Goal: Task Accomplishment & Management: Complete application form

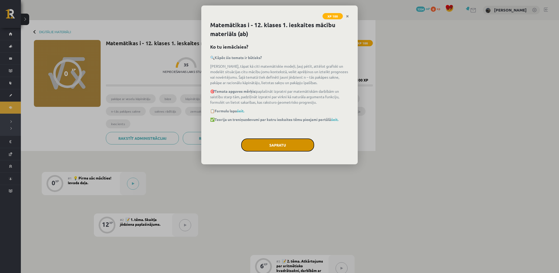
click at [275, 142] on button "Sapratu" at bounding box center [277, 144] width 73 height 13
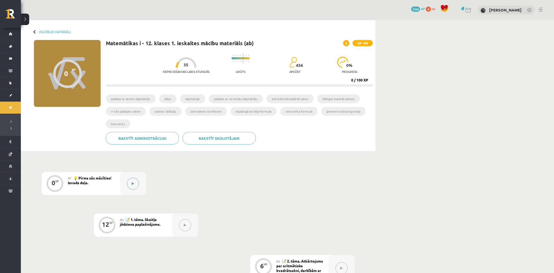
click at [130, 184] on button at bounding box center [133, 183] width 12 height 12
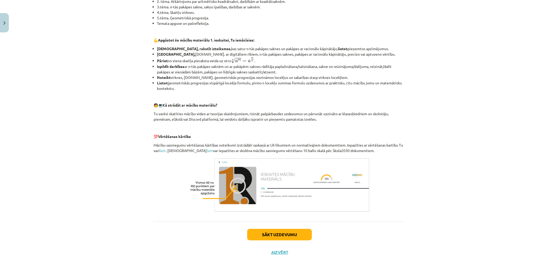
scroll to position [148, 0]
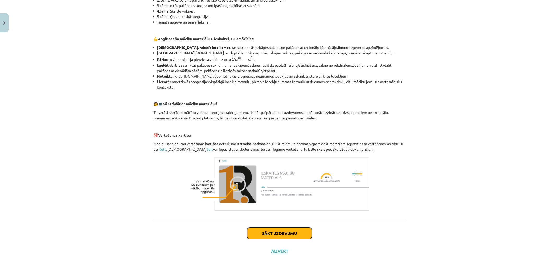
click at [295, 229] on button "Sākt uzdevumu" at bounding box center [279, 232] width 65 height 11
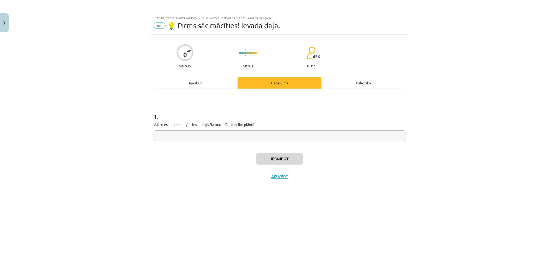
scroll to position [0, 0]
click at [237, 137] on input "text" at bounding box center [280, 135] width 252 height 11
type input "**"
click at [297, 158] on button "Iesniegt" at bounding box center [279, 158] width 47 height 11
click at [295, 178] on button "Nākamā nodarbība" at bounding box center [279, 180] width 51 height 12
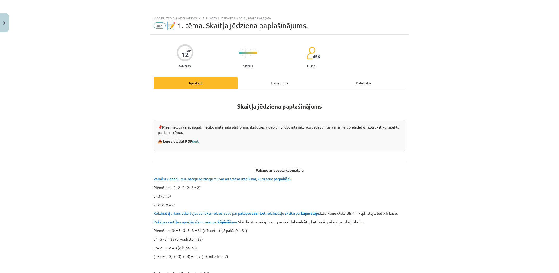
click at [198, 140] on link "šeit." at bounding box center [195, 140] width 7 height 5
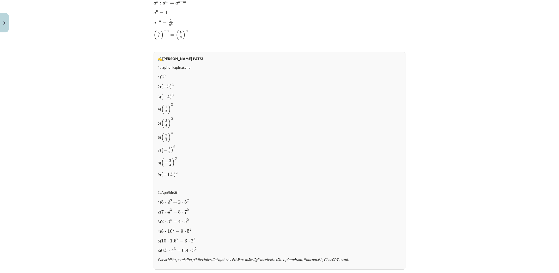
scroll to position [465, 0]
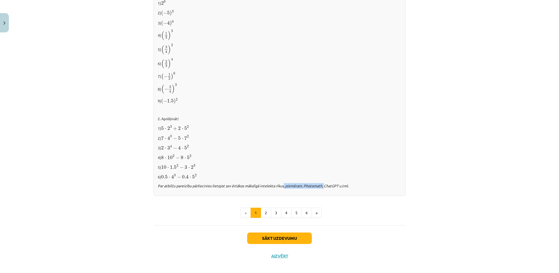
drag, startPoint x: 281, startPoint y: 185, endPoint x: 328, endPoint y: 185, distance: 47.5
click at [328, 185] on icon "Par atbilžu pareizību pārliecinies lietojot sev ērtākos mākslīgā intelekta rīku…" at bounding box center [253, 185] width 191 height 5
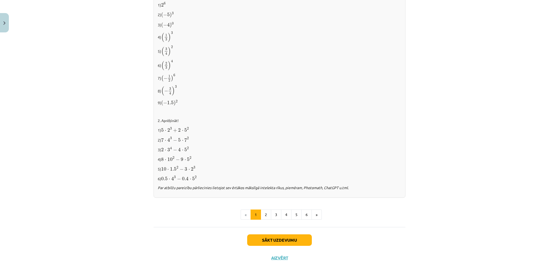
scroll to position [469, 0]
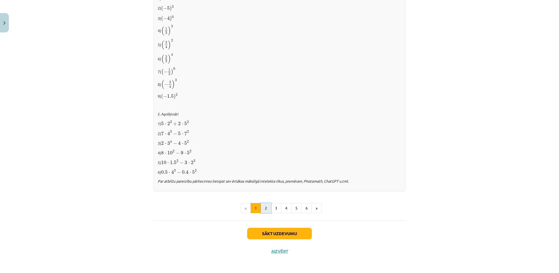
click at [264, 207] on button "2" at bounding box center [266, 208] width 10 height 10
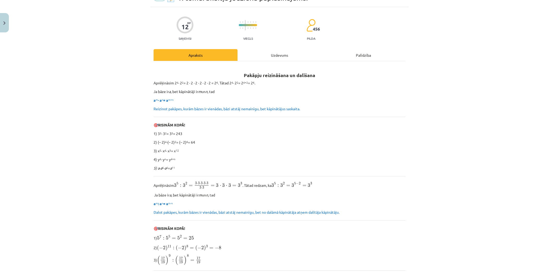
scroll to position [0, 0]
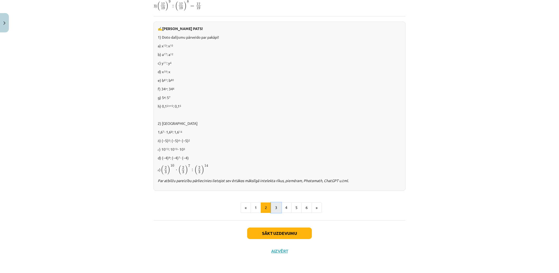
click at [277, 206] on button "3" at bounding box center [276, 207] width 10 height 10
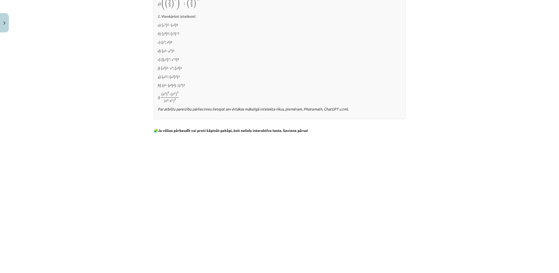
scroll to position [387, 0]
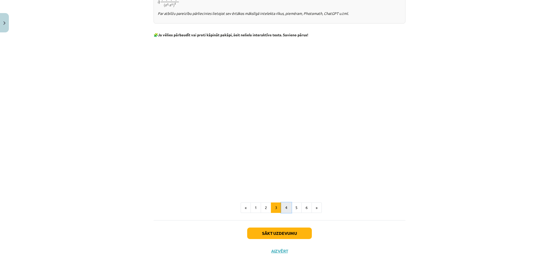
click at [282, 206] on button "4" at bounding box center [286, 207] width 10 height 10
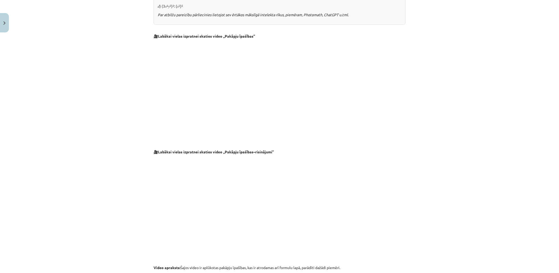
scroll to position [466, 0]
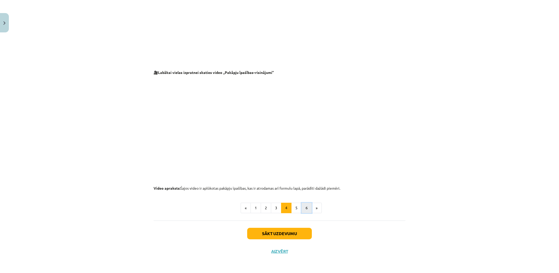
click at [303, 208] on button "6" at bounding box center [306, 207] width 10 height 10
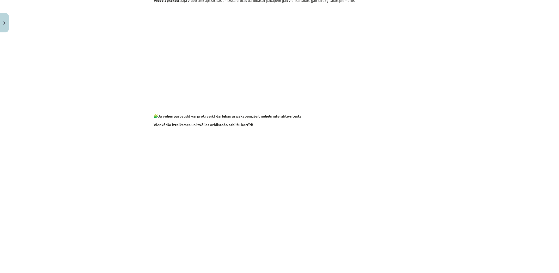
scroll to position [419, 0]
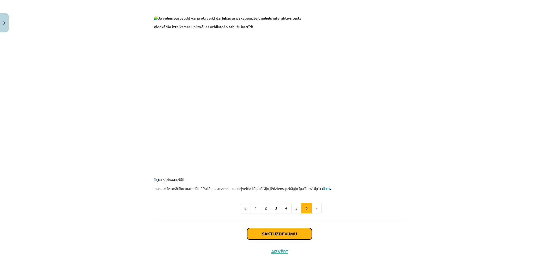
click at [280, 231] on button "Sākt uzdevumu" at bounding box center [279, 233] width 65 height 11
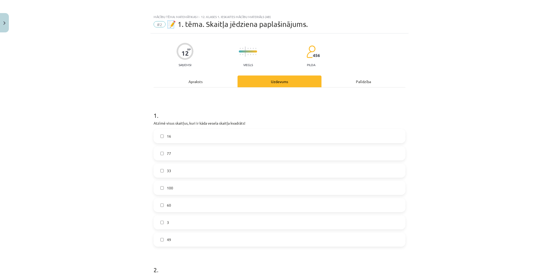
scroll to position [0, 0]
click at [188, 139] on label "16" at bounding box center [279, 137] width 251 height 13
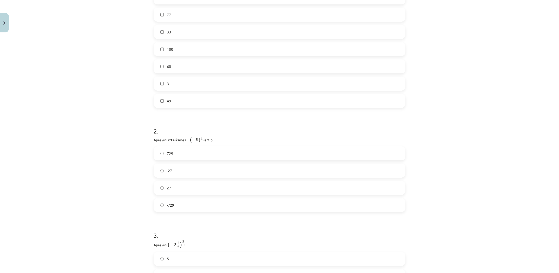
scroll to position [147, 0]
drag, startPoint x: 163, startPoint y: 154, endPoint x: 167, endPoint y: 151, distance: 5.6
click at [165, 153] on div "729 -27 27 -729" at bounding box center [280, 172] width 252 height 66
click at [170, 149] on span "729" at bounding box center [170, 146] width 6 height 5
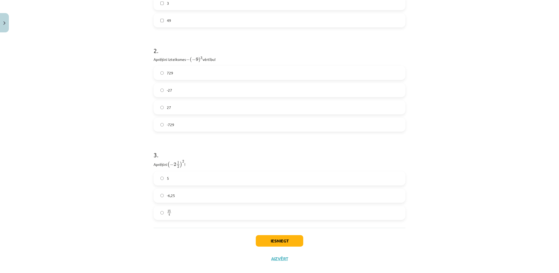
click at [167, 180] on label "5" at bounding box center [279, 178] width 251 height 13
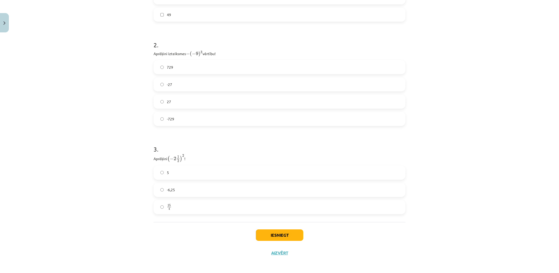
scroll to position [227, 0]
click at [285, 237] on button "Iesniegt" at bounding box center [279, 232] width 47 height 11
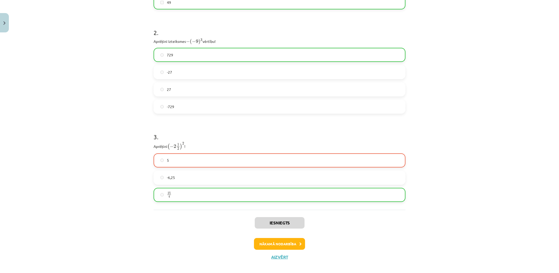
scroll to position [244, 0]
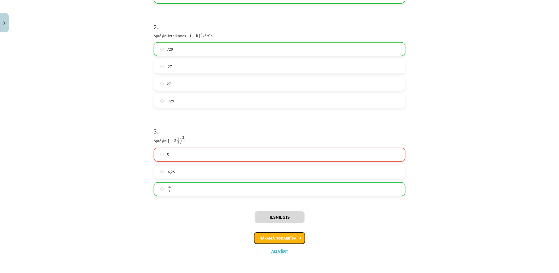
click at [283, 237] on button "Nākamā nodarbība" at bounding box center [279, 238] width 51 height 12
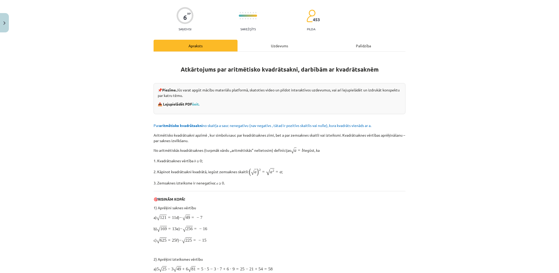
scroll to position [13, 0]
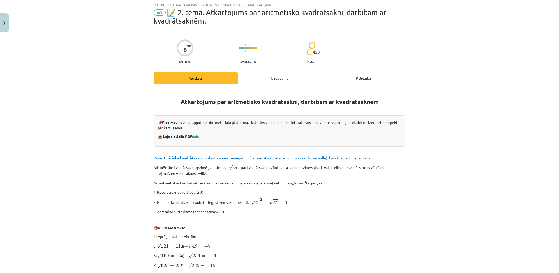
click at [197, 137] on link "šeit." at bounding box center [195, 136] width 7 height 5
click at [192, 134] on link "šeit." at bounding box center [195, 136] width 7 height 5
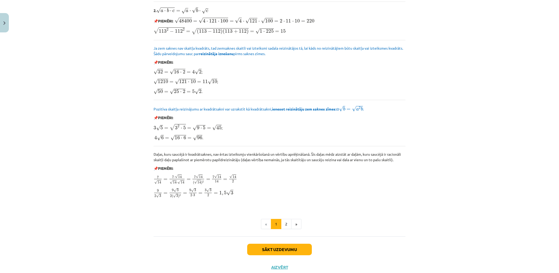
scroll to position [546, 0]
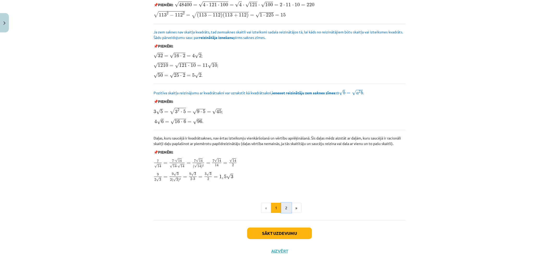
click at [286, 210] on button "2" at bounding box center [286, 207] width 10 height 10
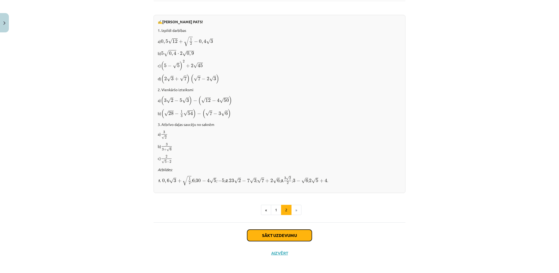
click at [283, 229] on button "Sākt uzdevumu" at bounding box center [279, 234] width 65 height 11
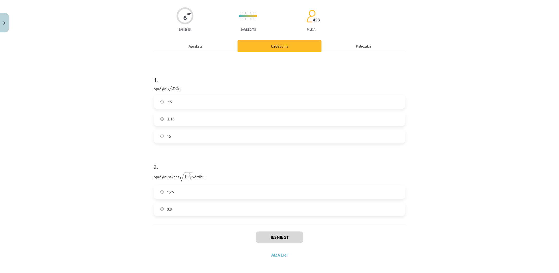
click at [169, 137] on label "15" at bounding box center [279, 136] width 251 height 13
drag, startPoint x: 162, startPoint y: 194, endPoint x: 186, endPoint y: 199, distance: 25.1
click at [162, 194] on label "1,25" at bounding box center [279, 191] width 251 height 13
click at [286, 233] on button "Iesniegt" at bounding box center [279, 236] width 47 height 11
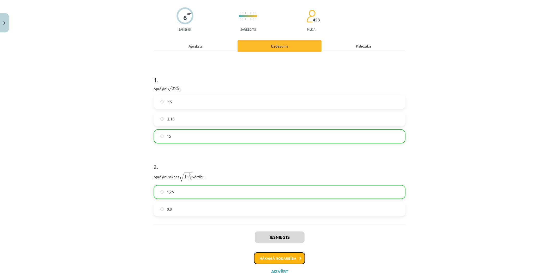
click at [282, 261] on button "Nākamā nodarbība" at bounding box center [279, 258] width 51 height 12
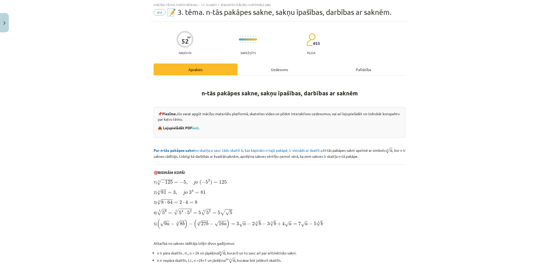
scroll to position [13, 0]
click at [195, 126] on link "šeit." at bounding box center [195, 127] width 7 height 5
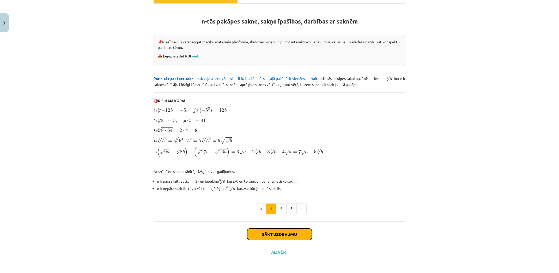
click at [289, 234] on button "Sākt uzdevumu" at bounding box center [279, 233] width 65 height 11
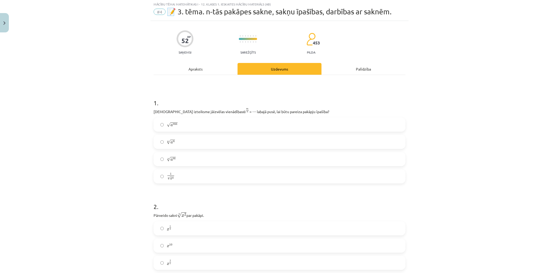
scroll to position [13, 0]
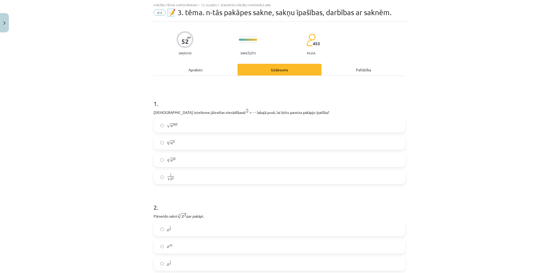
click at [167, 126] on span "√" at bounding box center [169, 125] width 4 height 4
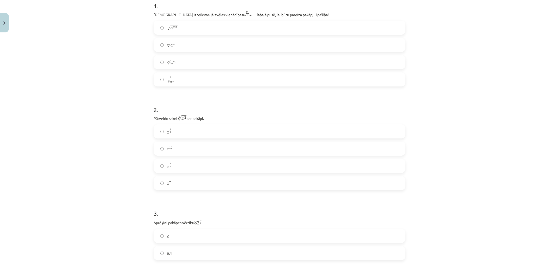
scroll to position [111, 0]
click at [167, 168] on span "x 2 5 x 2 5" at bounding box center [169, 165] width 5 height 6
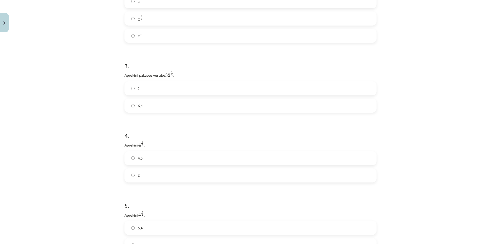
scroll to position [257, 0]
click at [133, 87] on label "2" at bounding box center [250, 88] width 251 height 13
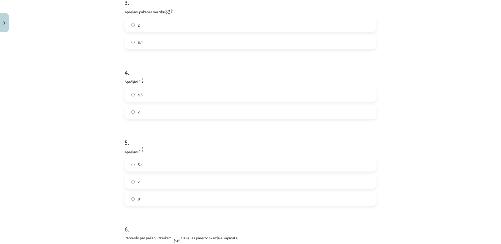
scroll to position [333, 0]
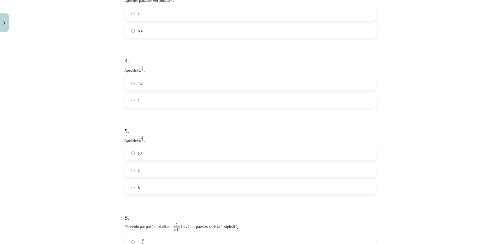
click at [140, 174] on label "2" at bounding box center [250, 170] width 251 height 13
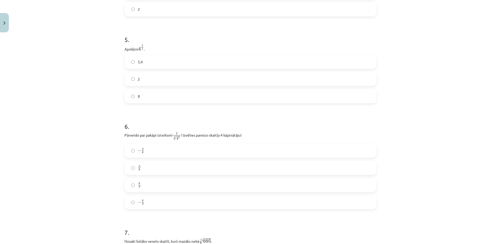
scroll to position [433, 0]
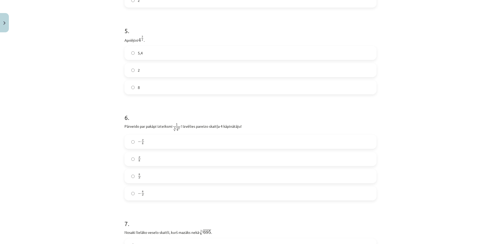
click at [143, 195] on label "− 8 x − 8 x" at bounding box center [250, 193] width 251 height 13
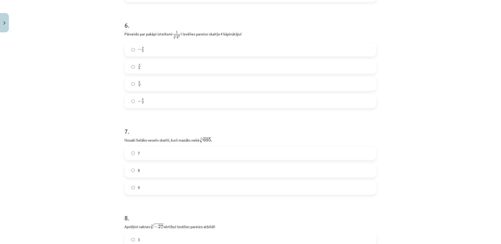
scroll to position [533, 0]
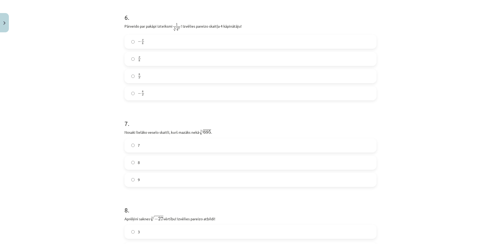
click at [138, 145] on label "7" at bounding box center [250, 145] width 251 height 13
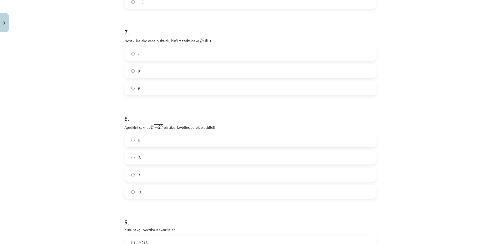
scroll to position [633, 0]
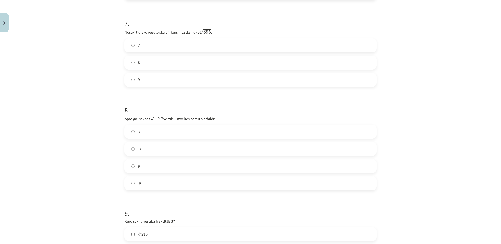
click at [141, 151] on label "-3" at bounding box center [250, 148] width 251 height 13
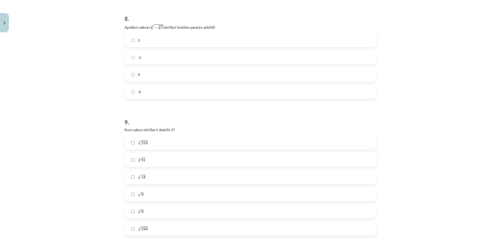
scroll to position [733, 0]
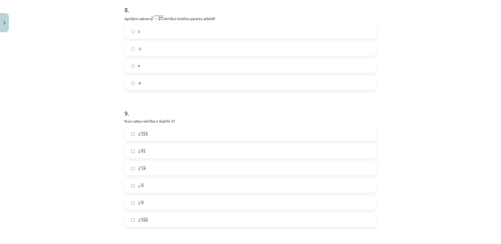
click at [142, 168] on span "18" at bounding box center [143, 168] width 4 height 3
click at [141, 150] on span "81" at bounding box center [143, 151] width 4 height 3
click at [146, 222] on label "5 √ 243 243 5" at bounding box center [250, 220] width 251 height 13
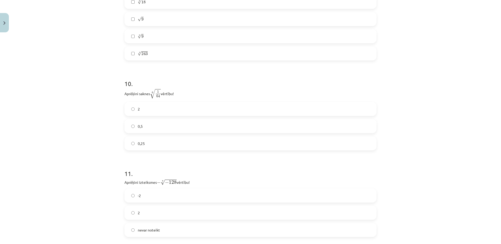
scroll to position [908, 0]
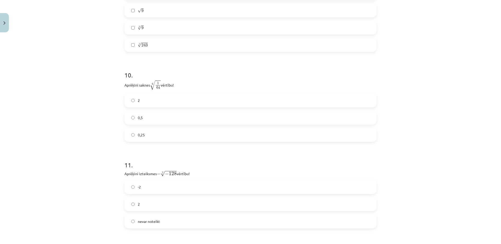
click at [138, 117] on span "0,5" at bounding box center [140, 117] width 5 height 5
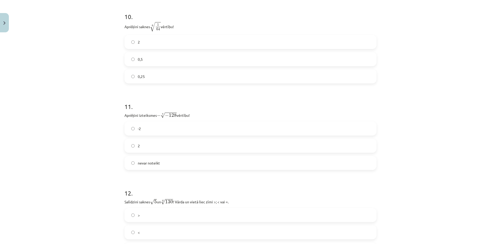
scroll to position [983, 0]
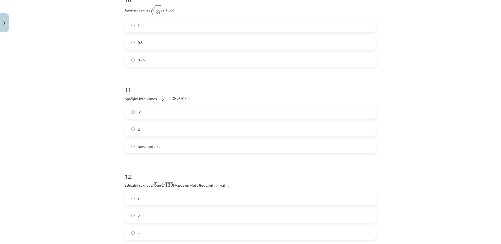
click at [138, 131] on label "2" at bounding box center [250, 129] width 251 height 13
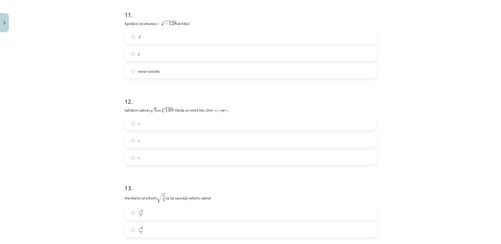
click at [138, 142] on span "<" at bounding box center [139, 140] width 2 height 5
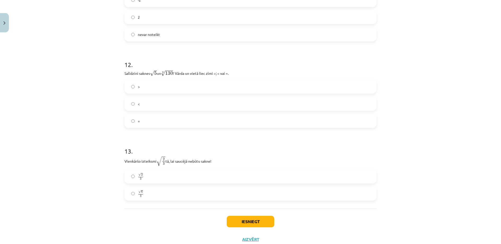
scroll to position [1113, 0]
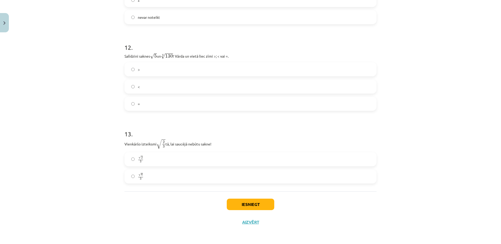
click at [144, 178] on label "√ 6 3 6 3" at bounding box center [250, 176] width 251 height 13
click at [243, 207] on button "Iesniegt" at bounding box center [250, 204] width 47 height 11
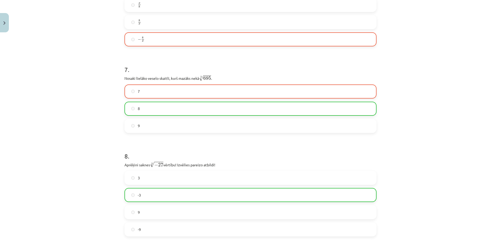
scroll to position [487, 0]
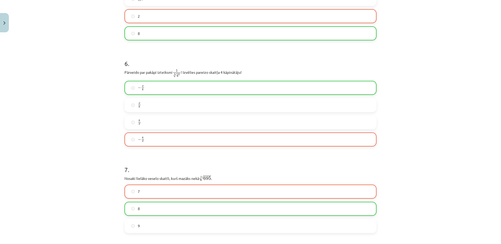
click at [148, 144] on label "− 8 x − 8 x" at bounding box center [250, 139] width 251 height 13
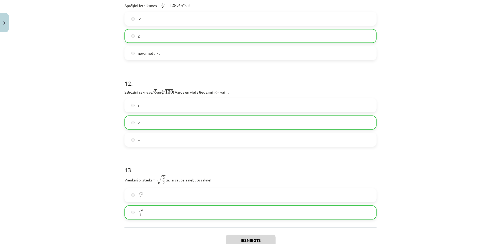
scroll to position [1129, 0]
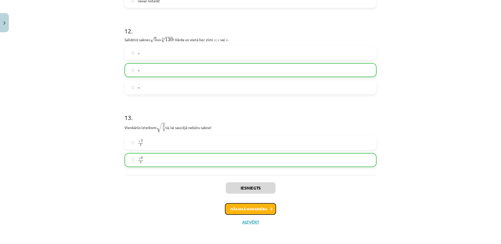
click at [246, 209] on button "Nākamā nodarbība" at bounding box center [250, 209] width 51 height 12
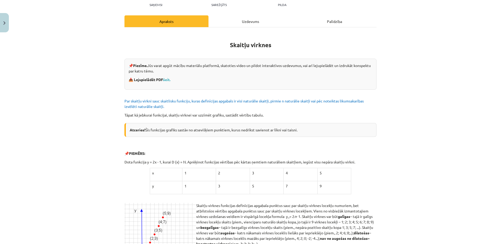
scroll to position [11, 0]
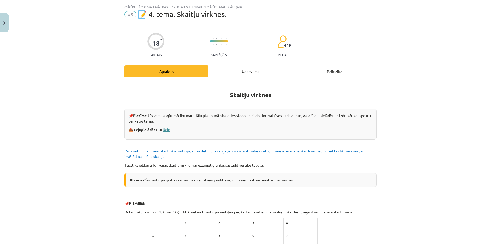
click at [167, 130] on link "šeit." at bounding box center [166, 129] width 7 height 5
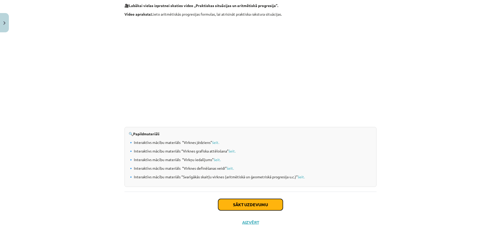
click at [265, 202] on button "Sākt uzdevumu" at bounding box center [250, 204] width 65 height 11
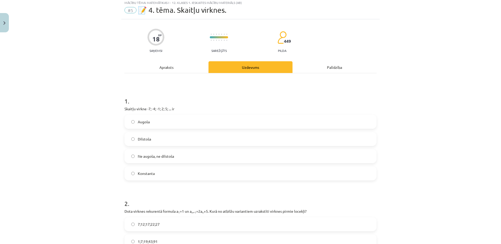
scroll to position [13, 0]
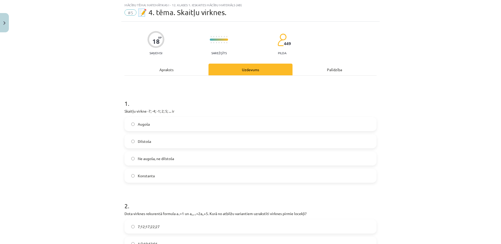
click at [149, 122] on label "Augoša" at bounding box center [250, 124] width 251 height 13
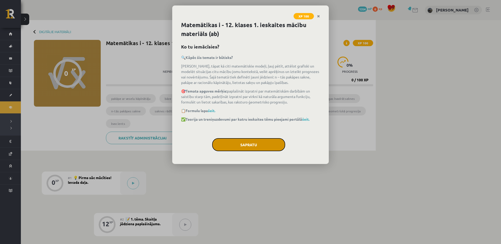
click at [248, 147] on button "Sapratu" at bounding box center [248, 144] width 73 height 13
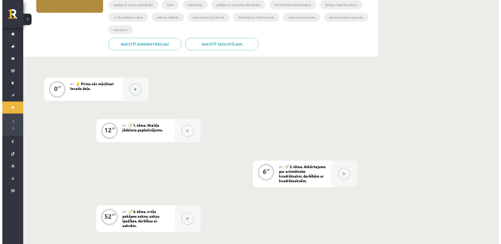
scroll to position [80, 0]
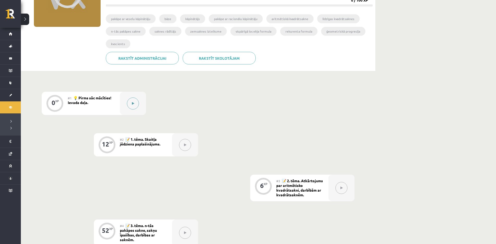
click at [132, 101] on button at bounding box center [133, 104] width 12 height 12
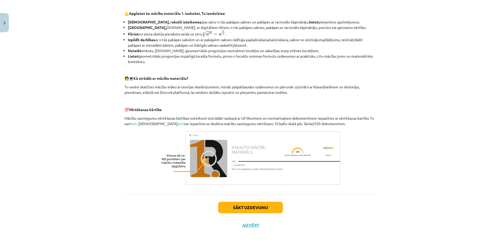
scroll to position [175, 0]
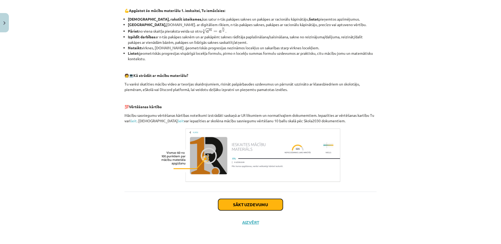
click at [255, 208] on button "Sākt uzdevumu" at bounding box center [250, 204] width 65 height 11
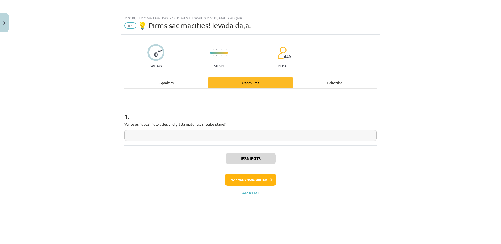
click at [221, 130] on div "1 . Vai tu esi iepazinies/-usies ar digitāla materiāla macību plānu?" at bounding box center [250, 122] width 252 height 37
click at [220, 132] on div "1 . Vai tu esi iepazinies/-usies ar digitāla materiāla macību plānu?" at bounding box center [250, 122] width 252 height 37
click at [257, 180] on button "Nākamā nodarbība" at bounding box center [250, 180] width 51 height 12
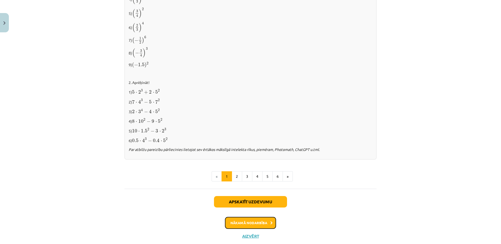
scroll to position [514, 0]
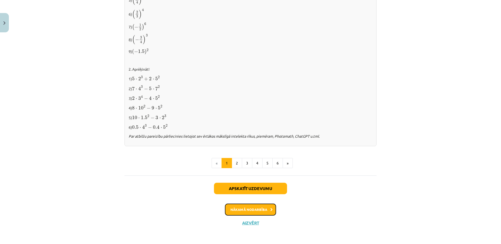
click at [256, 209] on button "Nākamā nodarbība" at bounding box center [250, 210] width 51 height 12
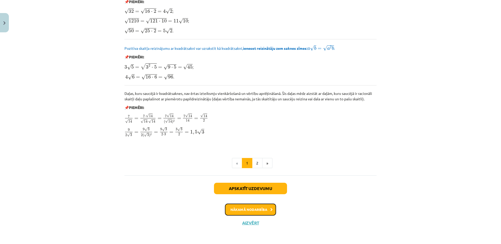
click at [255, 208] on button "Nākamā nodarbība" at bounding box center [250, 210] width 51 height 12
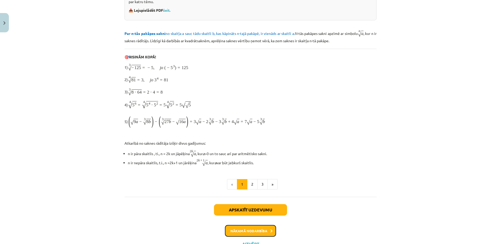
scroll to position [130, 0]
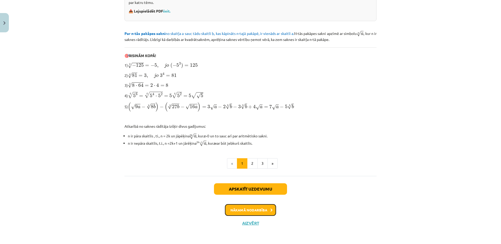
click at [256, 209] on button "Nākamā nodarbība" at bounding box center [250, 210] width 51 height 12
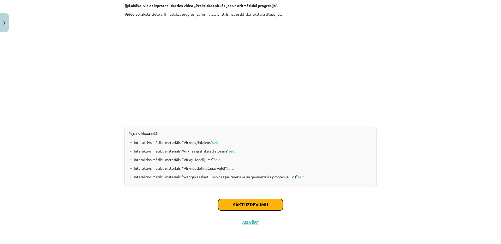
click at [264, 202] on button "Sākt uzdevumu" at bounding box center [250, 204] width 65 height 11
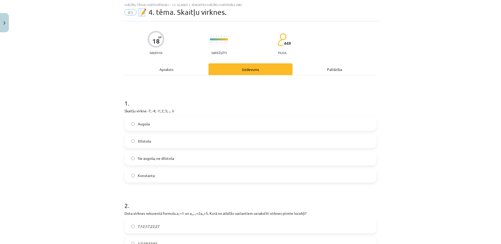
scroll to position [13, 0]
click at [146, 125] on span "Augoša" at bounding box center [144, 124] width 12 height 5
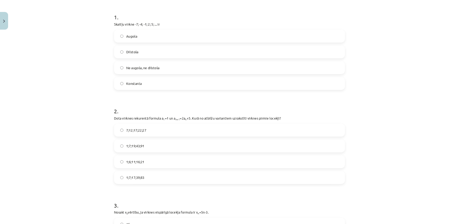
scroll to position [113, 0]
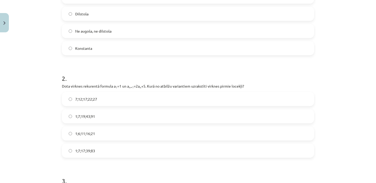
scroll to position [162, 0]
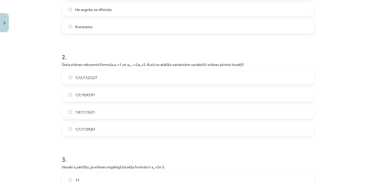
click at [84, 112] on span "1;6;11;16;21" at bounding box center [85, 111] width 20 height 5
click at [91, 95] on span "1;7;19;43;91" at bounding box center [85, 94] width 20 height 5
click at [87, 109] on label "1;6;11;16;21" at bounding box center [187, 111] width 251 height 13
click at [86, 128] on span "1;7;17;39;83" at bounding box center [85, 128] width 20 height 5
click at [87, 110] on span "1;6;11;16;21" at bounding box center [85, 111] width 20 height 5
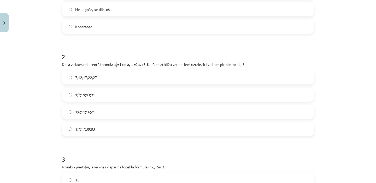
click at [115, 66] on p "Dota virknes rekurentā formula a 1 =1 un a n+1 =2a n +5. Kurā no atbilžu varian…" at bounding box center [188, 64] width 252 height 5
click at [166, 51] on h1 "2 ." at bounding box center [188, 52] width 252 height 16
click at [85, 126] on span "1;7;17;39;83" at bounding box center [85, 128] width 20 height 5
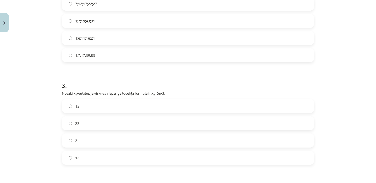
scroll to position [261, 0]
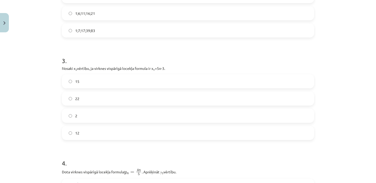
click at [77, 134] on span "12" at bounding box center [77, 132] width 4 height 5
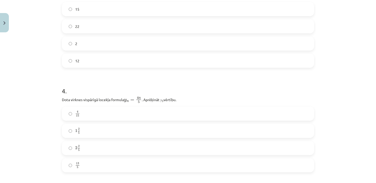
scroll to position [359, 0]
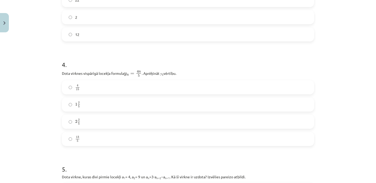
click at [73, 123] on label "2 2 5 2 2 5" at bounding box center [187, 121] width 251 height 13
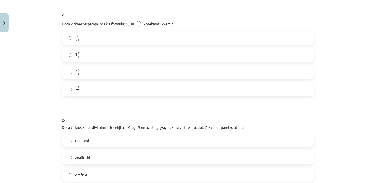
scroll to position [458, 0]
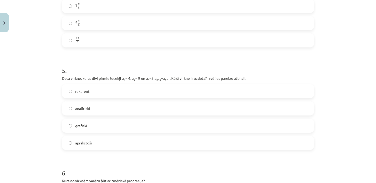
click at [75, 93] on span "rekurenti" at bounding box center [82, 91] width 15 height 5
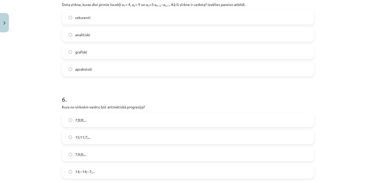
scroll to position [557, 0]
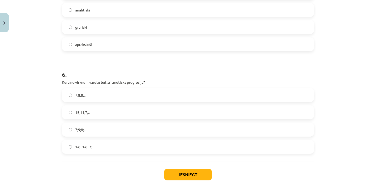
click at [69, 144] on label "14;−14;−7;..." at bounding box center [187, 146] width 251 height 13
click at [85, 113] on span "15;11;7;..." at bounding box center [82, 112] width 15 height 5
click at [196, 173] on button "Iesniegt" at bounding box center [187, 174] width 47 height 11
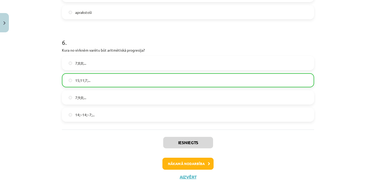
scroll to position [604, 0]
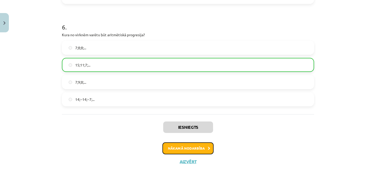
click at [190, 144] on button "Nākamā nodarbība" at bounding box center [187, 148] width 51 height 12
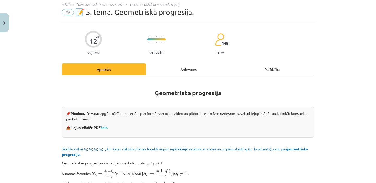
scroll to position [13, 0]
click at [105, 127] on link "šeit." at bounding box center [103, 127] width 7 height 5
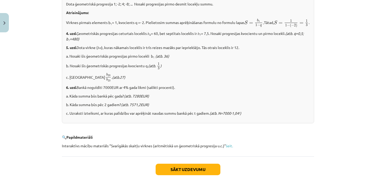
scroll to position [662, 0]
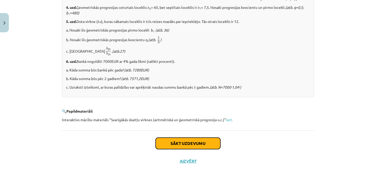
click at [188, 142] on button "Sākt uzdevumu" at bounding box center [187, 143] width 65 height 11
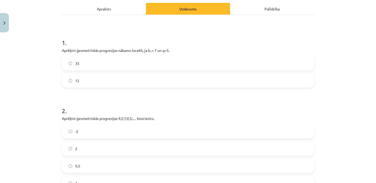
scroll to position [99, 0]
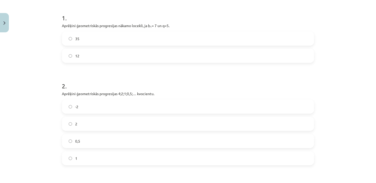
click at [82, 140] on label "0,5" at bounding box center [187, 141] width 251 height 13
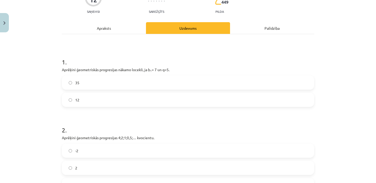
scroll to position [22, 0]
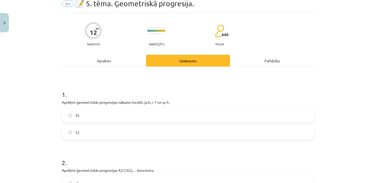
click at [80, 116] on label "35" at bounding box center [187, 115] width 251 height 13
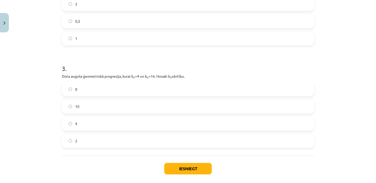
scroll to position [219, 0]
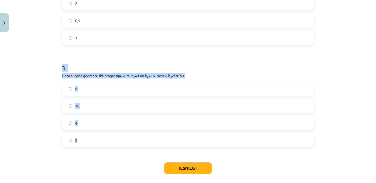
drag, startPoint x: 57, startPoint y: 71, endPoint x: 105, endPoint y: 142, distance: 85.8
click at [105, 142] on div "Mācību tēma: Matemātikas i - 12. klases 1. ieskaites mācību materiāls (ab) #6 📝…" at bounding box center [188, 91] width 376 height 183
copy div "3 . Dota augoša ģeometriskā progresija, kurai b 2 =4 un b 4 =16. Nosaki b 3 vēr…"
click at [82, 90] on label "8" at bounding box center [187, 88] width 251 height 13
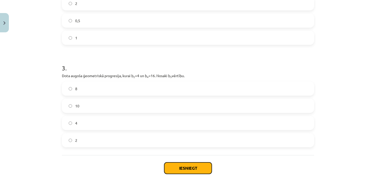
click at [195, 167] on button "Iesniegt" at bounding box center [187, 167] width 47 height 11
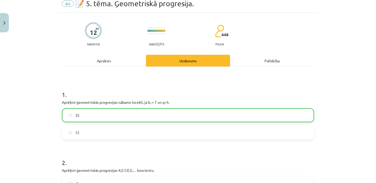
scroll to position [0, 0]
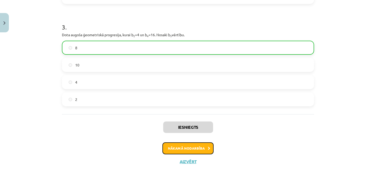
click at [192, 145] on button "Nākamā nodarbība" at bounding box center [187, 148] width 51 height 12
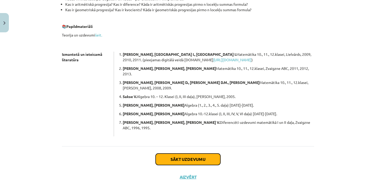
click at [193, 154] on button "Sākt uzdevumu" at bounding box center [187, 159] width 65 height 11
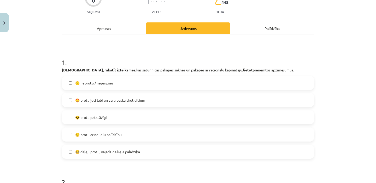
scroll to position [62, 0]
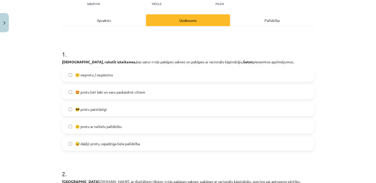
click at [116, 125] on span "🙂 protu ar nelielu palīdzību" at bounding box center [98, 126] width 46 height 5
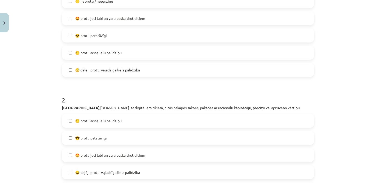
scroll to position [185, 0]
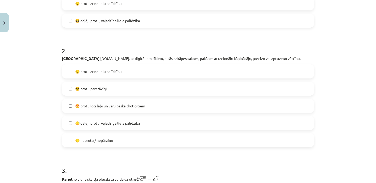
click at [101, 122] on span "😅 daļēji protu, vajadzīga liela palīdzība" at bounding box center [107, 122] width 65 height 5
click at [96, 75] on label "🙂 protu ar nelielu palīdzību" at bounding box center [187, 71] width 251 height 13
click at [79, 123] on span "😅 daļēji protu, vajadzīga liela palīdzība" at bounding box center [107, 122] width 65 height 5
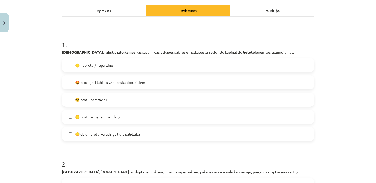
scroll to position [62, 0]
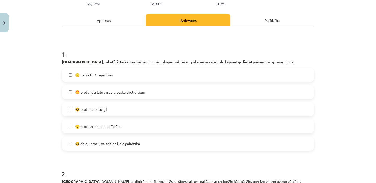
click at [94, 146] on span "😅 daļēji protu, vajadzīga liela palīdzība" at bounding box center [107, 143] width 65 height 5
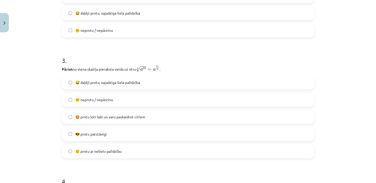
scroll to position [309, 0]
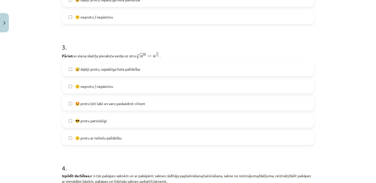
click at [95, 138] on span "🙂 protu ar nelielu palīdzību" at bounding box center [98, 137] width 46 height 5
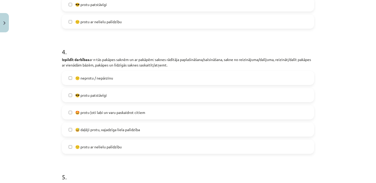
scroll to position [432, 0]
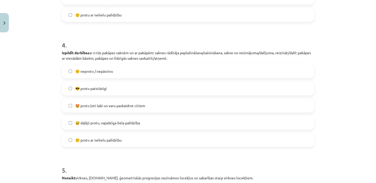
click at [107, 124] on span "😅 daļēji protu, vajadzīga liela palīdzība" at bounding box center [107, 122] width 65 height 5
click at [103, 121] on span "😅 daļēji protu, vajadzīga liela palīdzība" at bounding box center [107, 122] width 65 height 5
click at [95, 137] on span "🙂 protu ar nelielu palīdzību" at bounding box center [98, 139] width 46 height 5
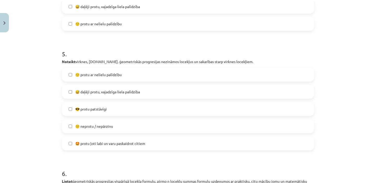
scroll to position [555, 0]
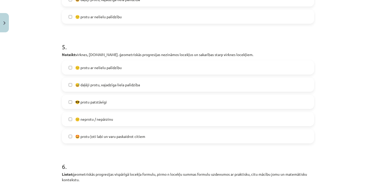
click at [102, 66] on span "🙂 protu ar nelielu palīdzību" at bounding box center [98, 67] width 46 height 5
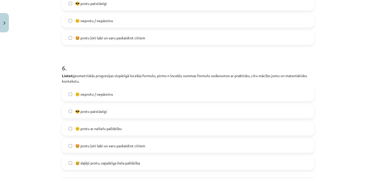
scroll to position [678, 0]
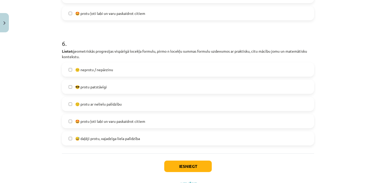
click at [101, 90] on label "😎 protu patstāvīgi" at bounding box center [187, 86] width 251 height 13
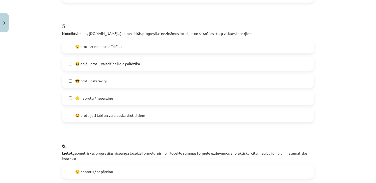
scroll to position [555, 0]
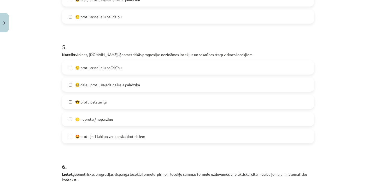
click at [101, 102] on span "😎 protu patstāvīgi" at bounding box center [91, 101] width 32 height 5
click at [111, 69] on span "🙂 protu ar nelielu palīdzību" at bounding box center [98, 67] width 46 height 5
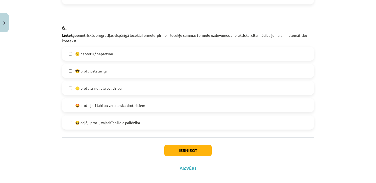
scroll to position [701, 0]
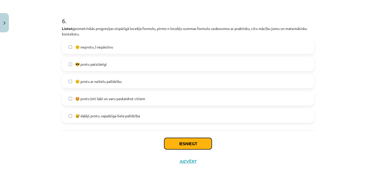
click at [191, 141] on button "Iesniegt" at bounding box center [187, 143] width 47 height 11
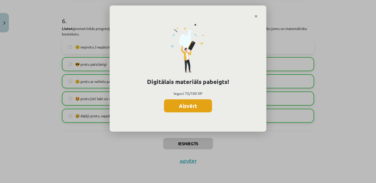
click at [195, 108] on button "Aizvērt" at bounding box center [188, 105] width 48 height 13
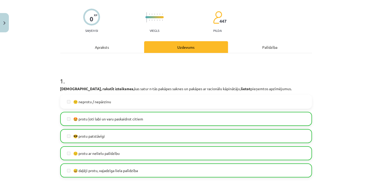
scroll to position [0, 0]
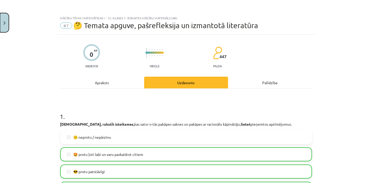
click at [5, 19] on button "Close" at bounding box center [4, 22] width 9 height 19
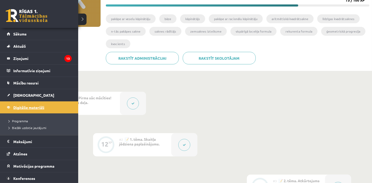
click at [17, 107] on span "Digitālie materiāli" at bounding box center [28, 107] width 31 height 5
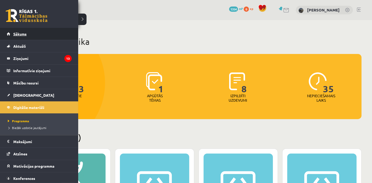
click at [12, 33] on link "Sākums" at bounding box center [39, 34] width 65 height 12
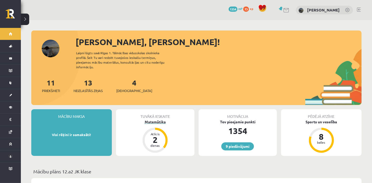
click at [150, 119] on div "Matemātika" at bounding box center [155, 121] width 79 height 5
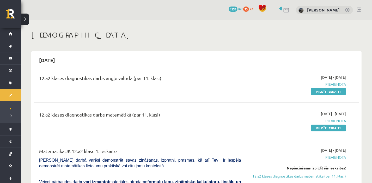
scroll to position [56, 0]
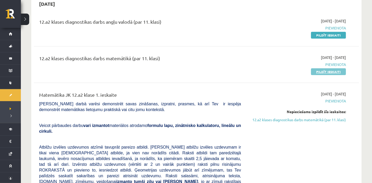
click at [319, 72] on link "Pildīt ieskaiti" at bounding box center [328, 71] width 35 height 7
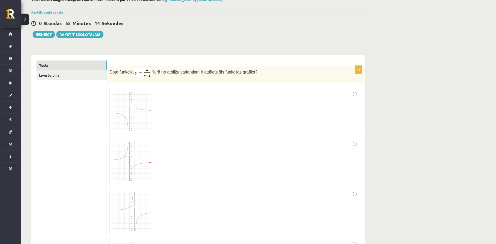
scroll to position [80, 0]
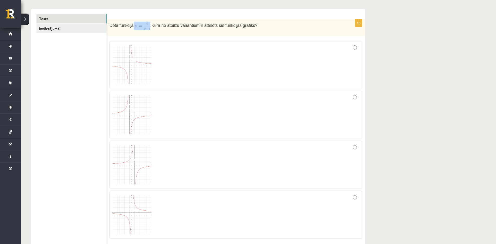
drag, startPoint x: 132, startPoint y: 26, endPoint x: 147, endPoint y: 29, distance: 15.2
click at [147, 29] on p "Dota funkcija . Kurā no atbilžu variantiem ir attēlots šīs funkcijas grafiks?" at bounding box center [223, 26] width 227 height 9
copy p
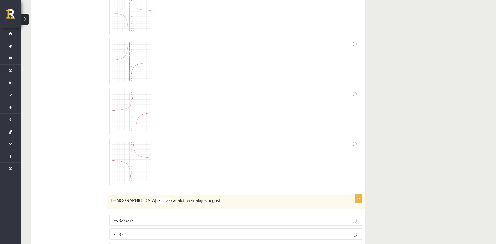
scroll to position [53, 0]
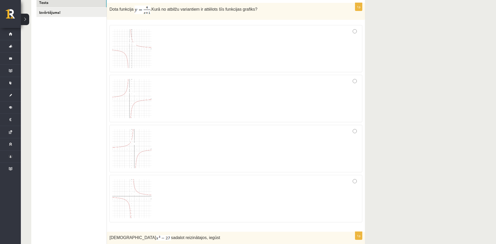
scroll to position [106, 0]
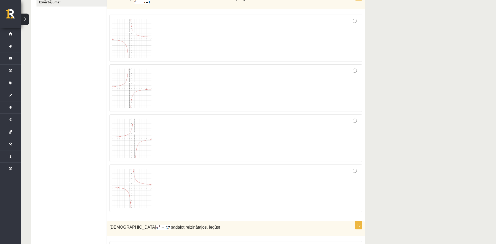
click at [356, 174] on div at bounding box center [235, 188] width 247 height 42
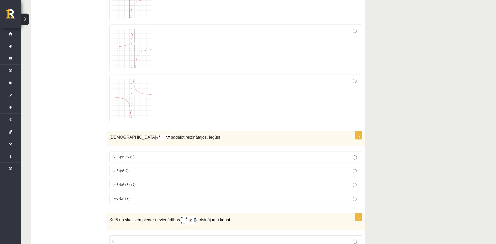
scroll to position [213, 0]
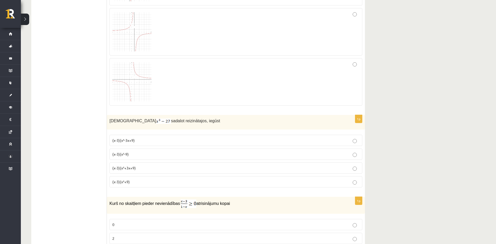
click at [154, 166] on p "(x-3)(x²+3x+9)" at bounding box center [235, 167] width 247 height 5
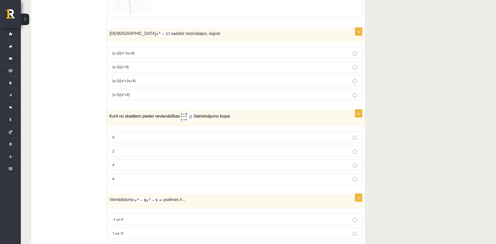
scroll to position [332, 0]
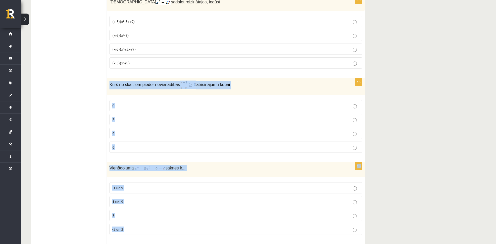
drag, startPoint x: 422, startPoint y: 205, endPoint x: 108, endPoint y: 86, distance: 336.2
copy form "Kurš no skaitļiem pieder nevienādības atrisinājumu kopai 0 2 4 6 1p Vienādojuma…"
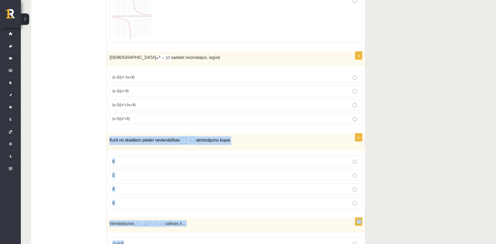
scroll to position [252, 0]
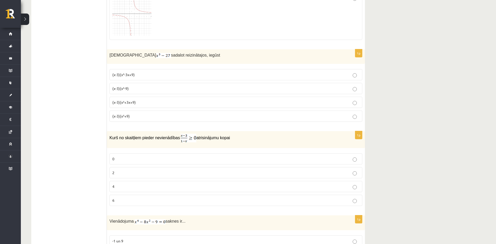
scroll to position [305, 0]
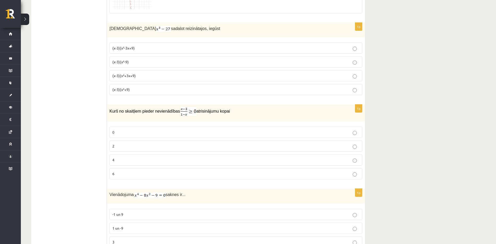
click at [128, 146] on p "2" at bounding box center [235, 145] width 247 height 5
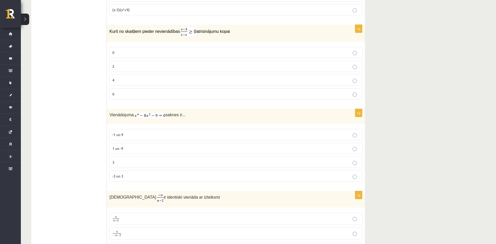
scroll to position [438, 0]
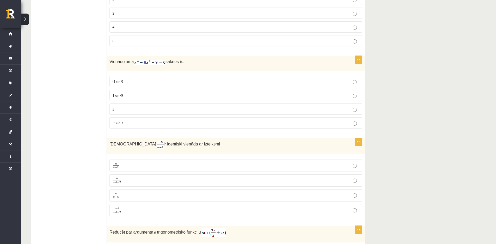
click at [137, 76] on label "-1 un 9" at bounding box center [236, 81] width 253 height 11
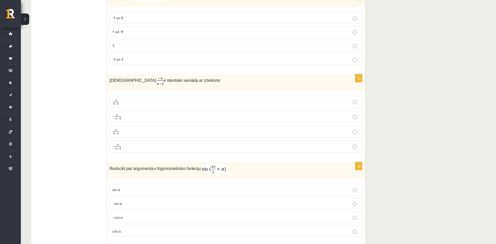
scroll to position [518, 0]
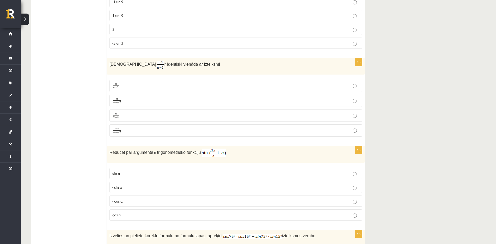
click at [131, 101] on p "a − a − 2 a − a − 2" at bounding box center [235, 101] width 247 height 7
click at [139, 183] on p "- sin ⁡α" at bounding box center [235, 187] width 247 height 5
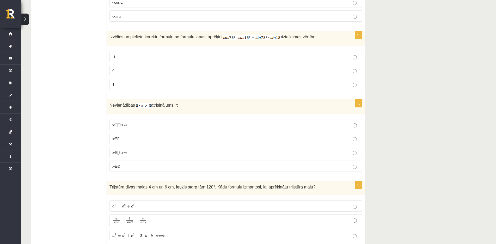
scroll to position [731, 0]
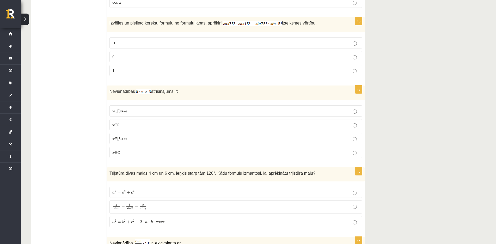
click at [151, 59] on label "0" at bounding box center [236, 56] width 253 height 11
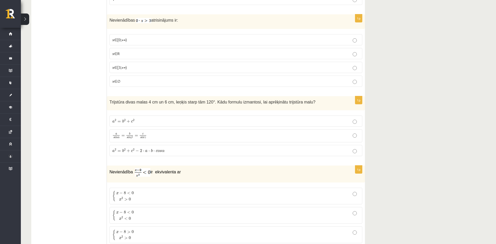
scroll to position [811, 0]
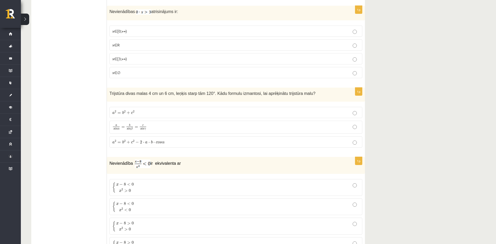
click at [127, 57] on span "x∈[3;+∞)" at bounding box center [119, 58] width 15 height 5
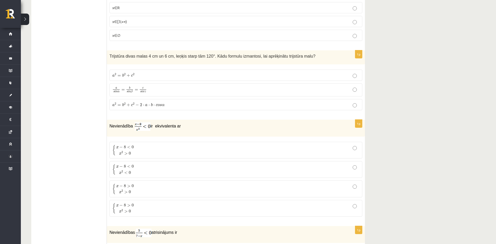
scroll to position [864, 0]
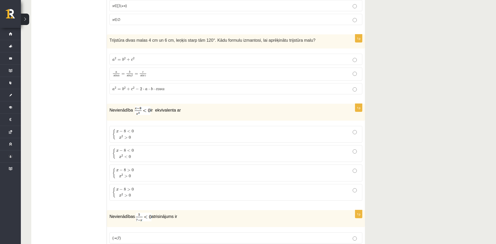
click at [152, 88] on span "a 2 = b 2 + c 2 − 2 ⋅ a ⋅ b ⋅ c o s α" at bounding box center [138, 89] width 52 height 4
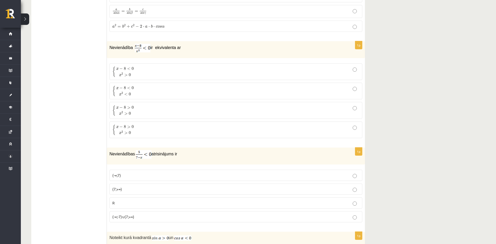
scroll to position [917, 0]
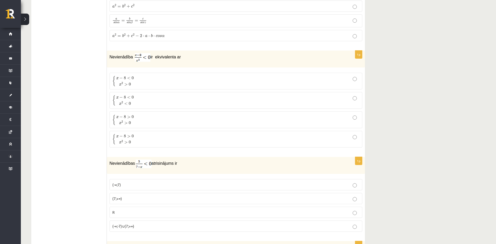
click at [147, 99] on p "{ x − 8 < 0 x 2 < 0 { x − 8 < 0 x 2 < 0" at bounding box center [235, 100] width 247 height 11
click at [157, 81] on p "{ x − 8 < 0 x 2 > 0 { x − 8 < 0 x 2 > 0" at bounding box center [235, 81] width 247 height 11
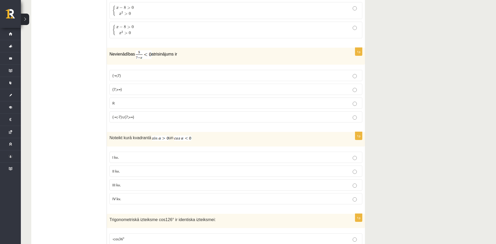
scroll to position [1023, 0]
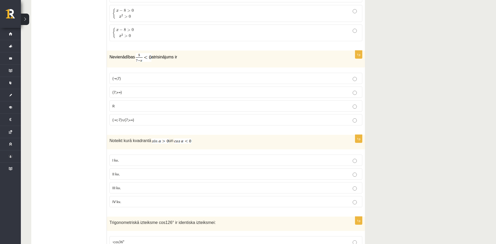
click at [134, 74] on label "(-∞;7)" at bounding box center [236, 78] width 253 height 11
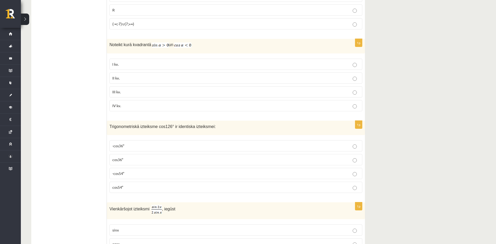
scroll to position [1130, 0]
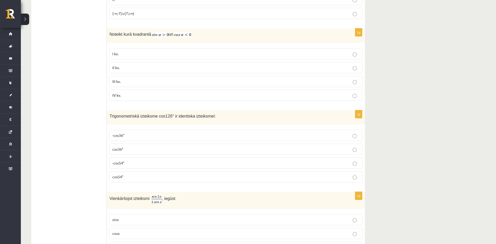
click at [124, 68] on p "II kv." at bounding box center [235, 67] width 247 height 5
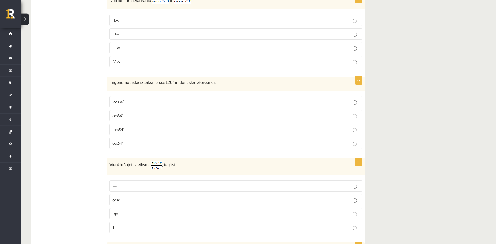
scroll to position [1210, 0]
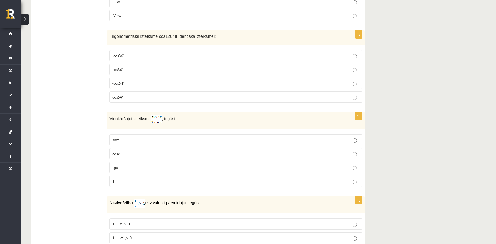
drag, startPoint x: 141, startPoint y: 54, endPoint x: 135, endPoint y: 19, distance: 35.1
click at [141, 54] on p "-cos36°" at bounding box center [235, 55] width 247 height 5
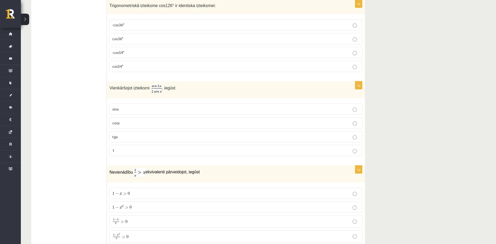
scroll to position [1263, 0]
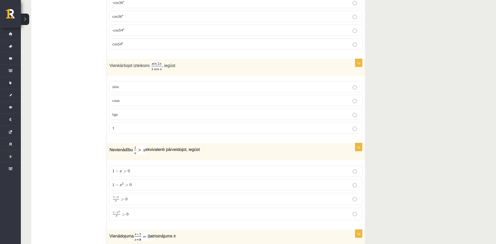
click at [119, 116] on p "tgx" at bounding box center [235, 114] width 247 height 5
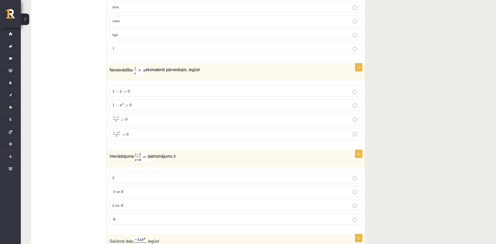
scroll to position [1369, 0]
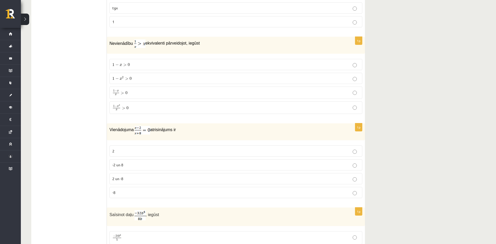
click at [143, 77] on p "1 − x 2 > 0 1 − x 2 > 0" at bounding box center [235, 78] width 247 height 5
click at [133, 165] on p "-2 un 8" at bounding box center [235, 164] width 247 height 5
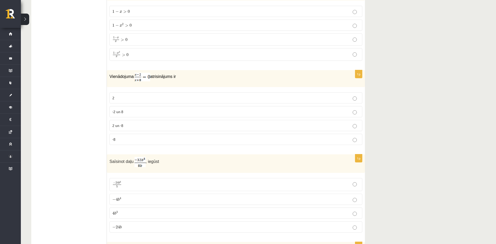
scroll to position [1449, 0]
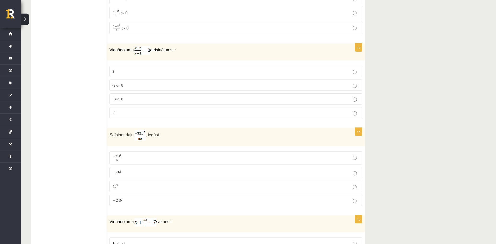
click at [136, 183] on p "4 b 3 4 b 3" at bounding box center [235, 186] width 247 height 5
click at [138, 172] on p "− 4 b 4 − 4 b 4" at bounding box center [235, 172] width 247 height 5
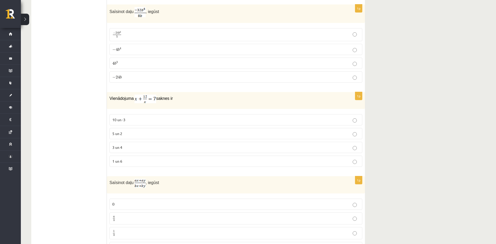
scroll to position [1582, 0]
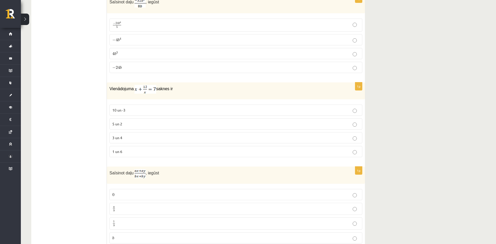
click at [136, 125] on p "5 un 2" at bounding box center [235, 123] width 247 height 5
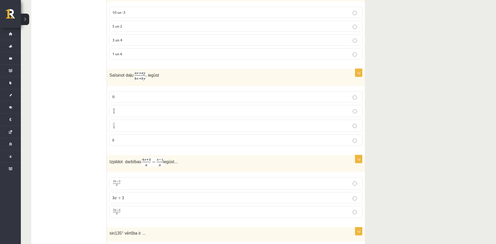
scroll to position [1688, 0]
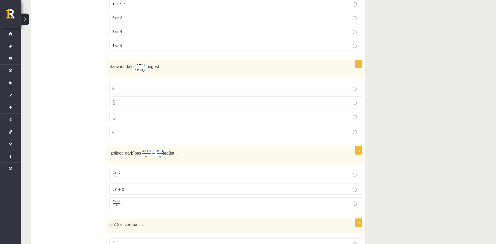
click at [155, 132] on p "b b" at bounding box center [235, 131] width 247 height 5
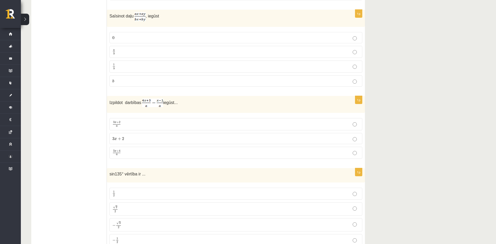
scroll to position [1768, 0]
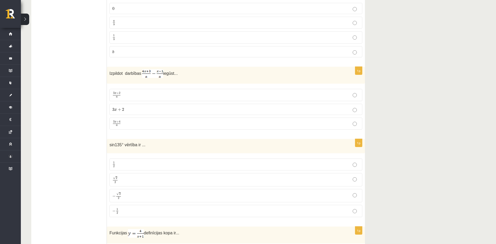
click at [149, 92] on p "3 x + 2 a 3 x + 2 a" at bounding box center [235, 95] width 247 height 6
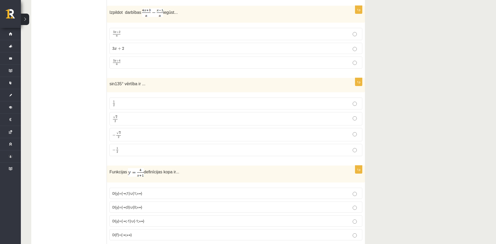
scroll to position [1848, 0]
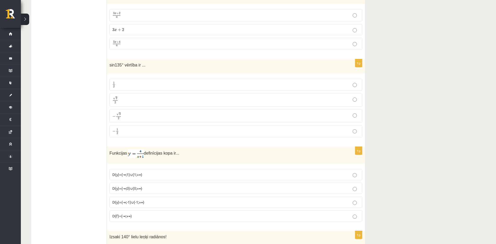
click at [137, 96] on p "√ 2 2 2 2" at bounding box center [235, 100] width 247 height 8
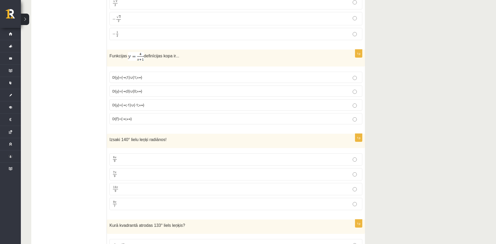
scroll to position [1954, 0]
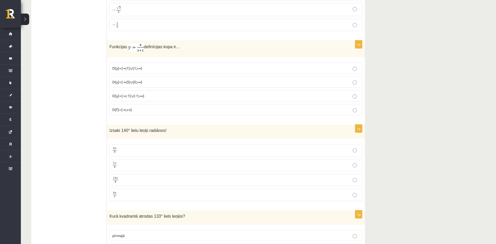
click at [141, 105] on label "D(f)=(-∞;+∞)" at bounding box center [236, 109] width 253 height 11
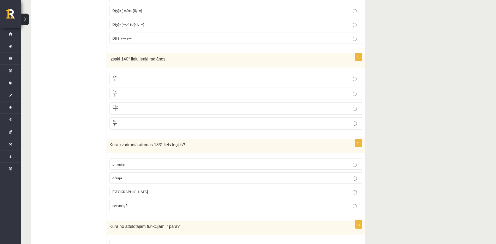
scroll to position [2034, 0]
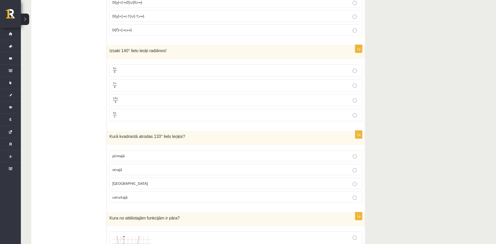
click at [130, 170] on p "otrajā" at bounding box center [235, 169] width 247 height 5
click at [126, 82] on p "7 π 9 7 π 9" at bounding box center [235, 85] width 247 height 7
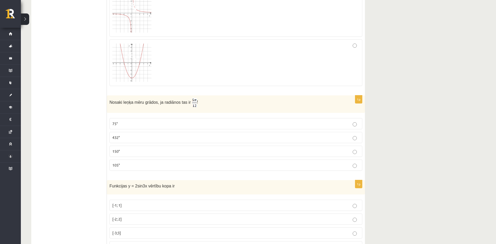
scroll to position [2353, 0]
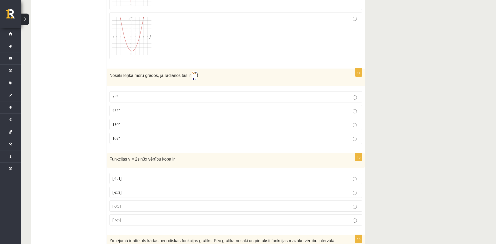
click at [130, 126] on p "150°" at bounding box center [235, 124] width 247 height 5
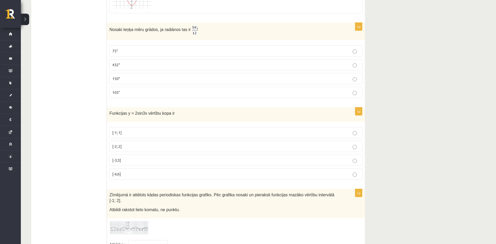
scroll to position [2433, 0]
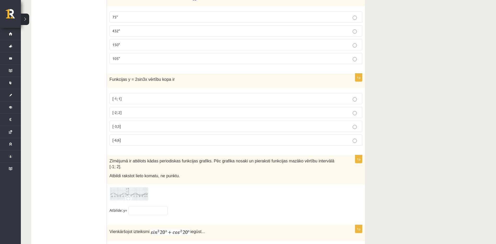
click at [140, 108] on label "[-2; 2]" at bounding box center [236, 112] width 253 height 11
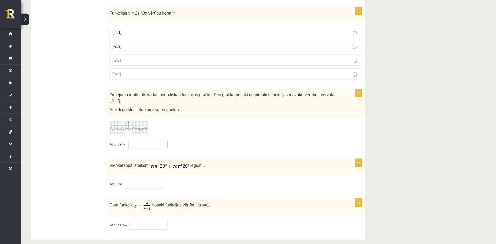
click at [151, 140] on input "text" at bounding box center [148, 144] width 39 height 9
type input "**"
click at [136, 180] on input "text" at bounding box center [143, 184] width 39 height 9
drag, startPoint x: 148, startPoint y: 159, endPoint x: 197, endPoint y: 157, distance: 48.8
click at [197, 161] on p "Vienkāršojot izteiksmi iegūst..." at bounding box center [223, 165] width 227 height 8
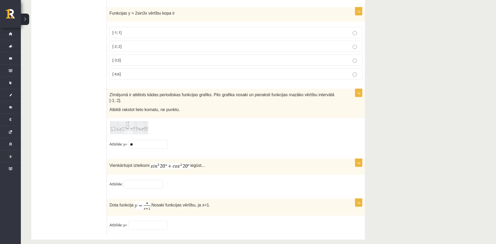
drag, startPoint x: 73, startPoint y: 170, endPoint x: 102, endPoint y: 190, distance: 35.4
click at [143, 183] on input "text" at bounding box center [148, 225] width 39 height 9
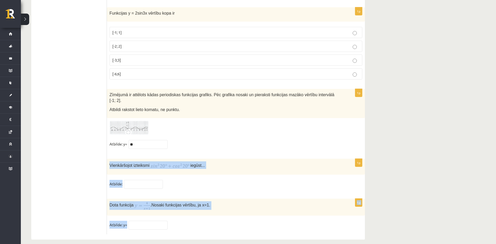
drag, startPoint x: 115, startPoint y: 158, endPoint x: 214, endPoint y: 236, distance: 125.8
click at [214, 175] on div "Vienkāršojot izteiksmi iegūst..." at bounding box center [236, 167] width 258 height 16
copy form "Vienkāršojot izteiksmi iegūst... Atbilde: 1p Dota funkcija . Nosaki funkcijas v…"
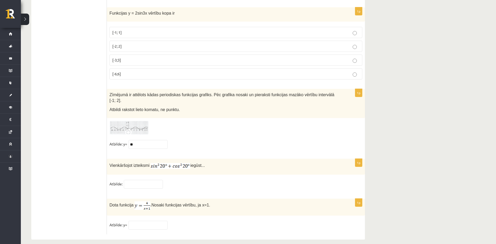
click at [186, 140] on fieldset "Atbilde: y= **" at bounding box center [236, 145] width 253 height 11
click at [143, 180] on input "text" at bounding box center [143, 184] width 39 height 9
type input "*"
click at [142, 183] on input "text" at bounding box center [148, 225] width 39 height 9
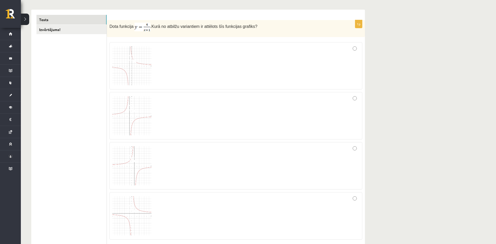
scroll to position [0, 0]
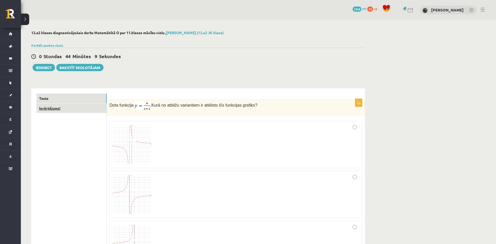
type input "*"
click at [89, 107] on link "Izvērtējums!" at bounding box center [72, 109] width 70 height 10
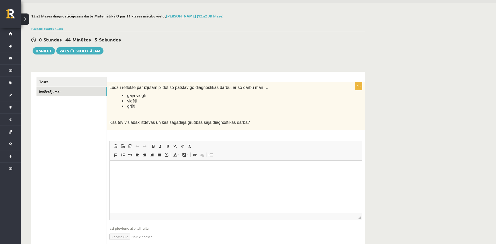
scroll to position [27, 0]
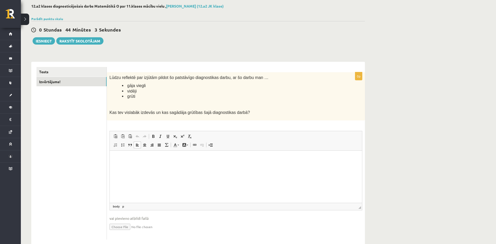
click at [158, 183] on html at bounding box center [236, 176] width 252 height 52
click at [51, 73] on link "Tests" at bounding box center [72, 72] width 70 height 10
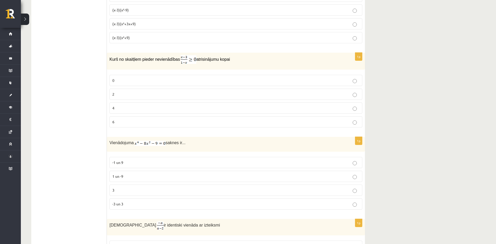
scroll to position [0, 0]
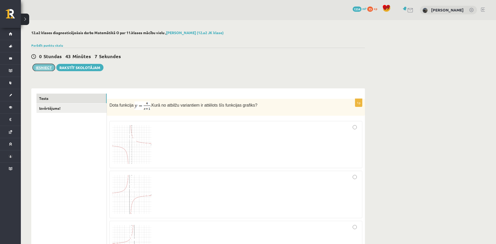
click at [41, 68] on button "Iesniegt" at bounding box center [44, 67] width 22 height 7
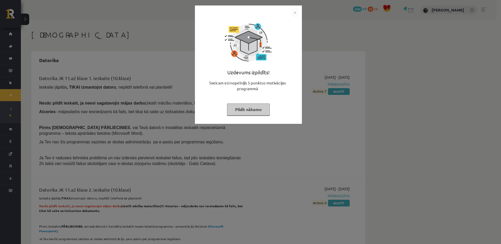
click at [296, 11] on img "Close" at bounding box center [295, 13] width 8 height 8
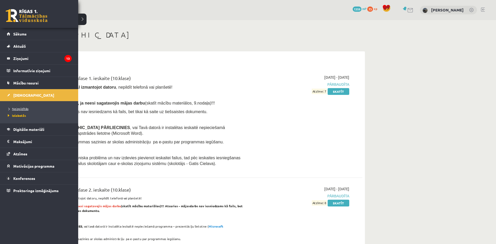
click at [18, 110] on span "Neizpildītās" at bounding box center [18, 109] width 22 height 4
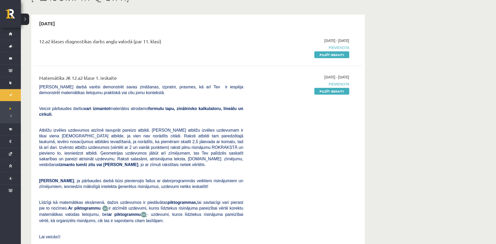
scroll to position [27, 0]
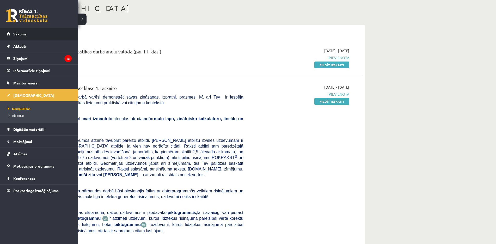
click at [23, 34] on span "Sākums" at bounding box center [19, 34] width 13 height 5
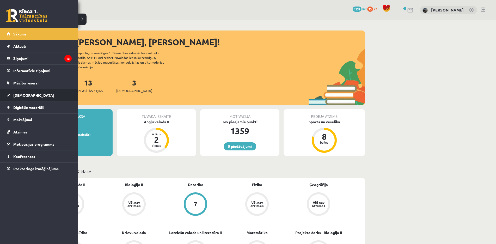
click at [27, 96] on span "[DEMOGRAPHIC_DATA]" at bounding box center [33, 95] width 41 height 5
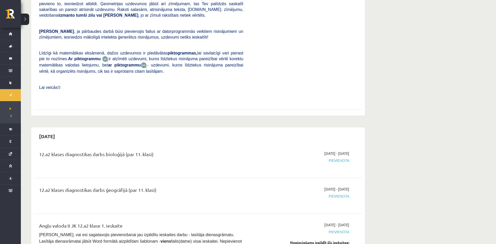
scroll to position [80, 0]
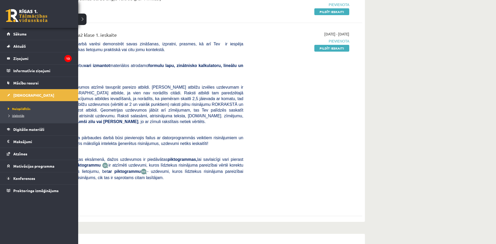
click at [20, 115] on span "Izlabotās" at bounding box center [16, 115] width 18 height 4
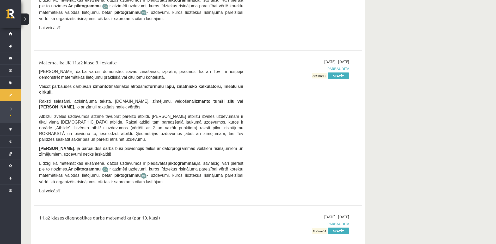
scroll to position [1691, 0]
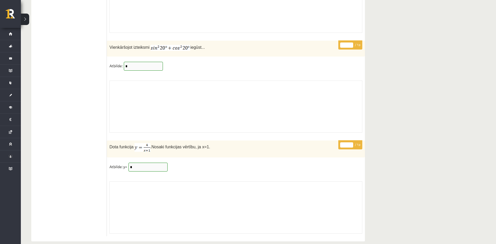
scroll to position [4289, 0]
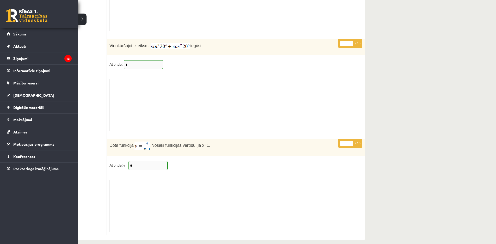
click at [33, 17] on link at bounding box center [27, 15] width 42 height 13
